Goal: Check status: Check status

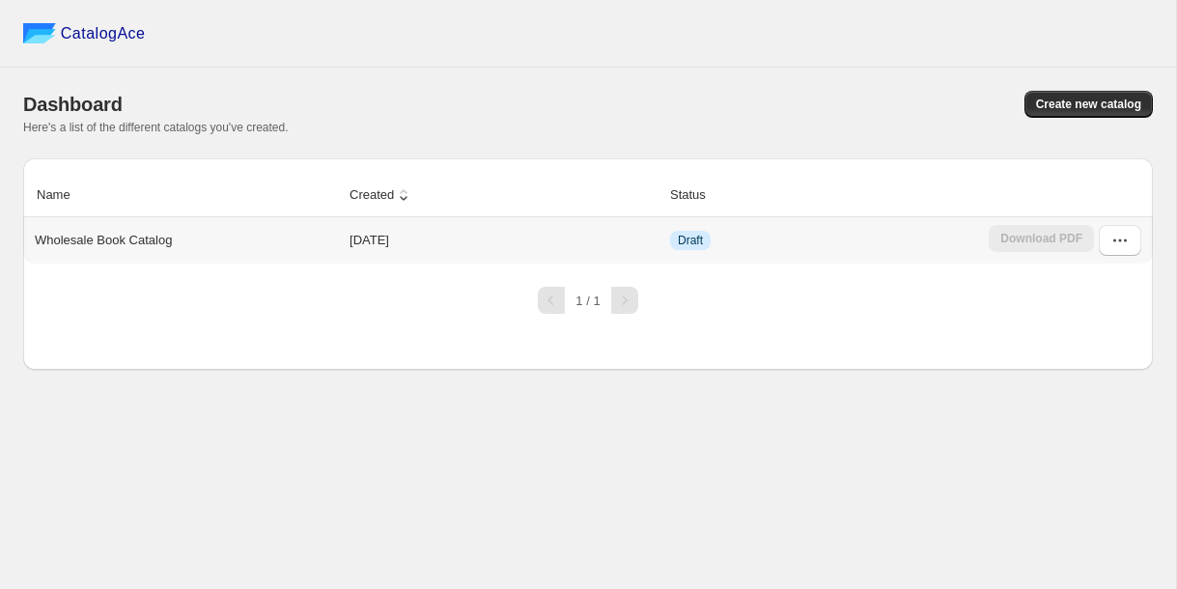
click at [142, 242] on p "Wholesale Book Catalog" at bounding box center [103, 240] width 137 height 19
click at [371, 237] on td "[DATE]" at bounding box center [504, 240] width 321 height 46
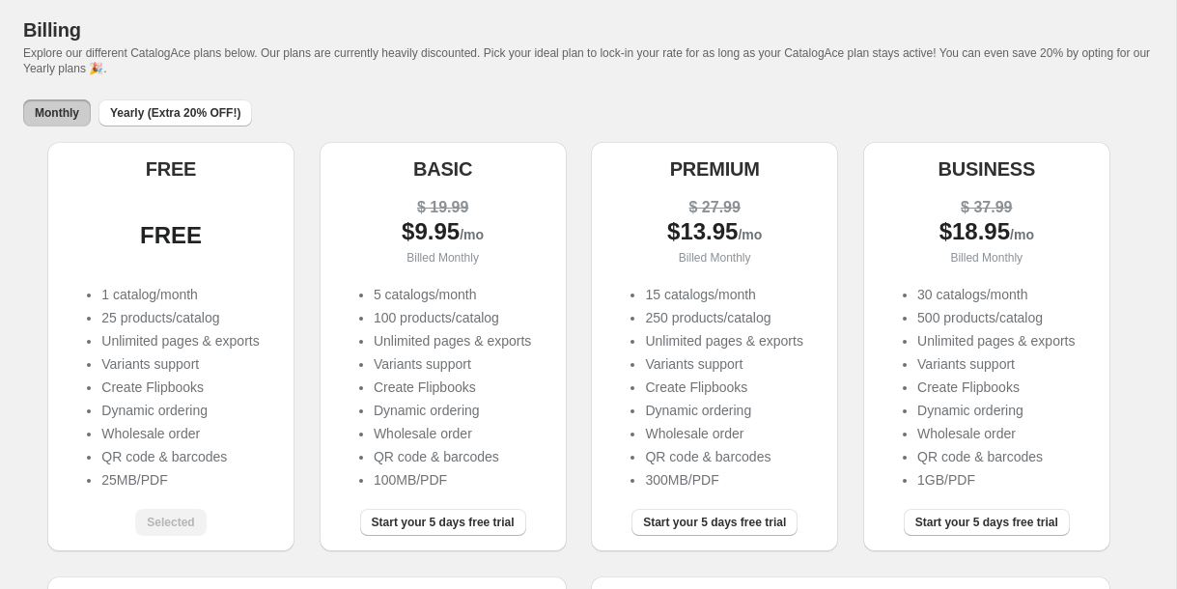
scroll to position [69, 0]
